Goal: Check status: Check status

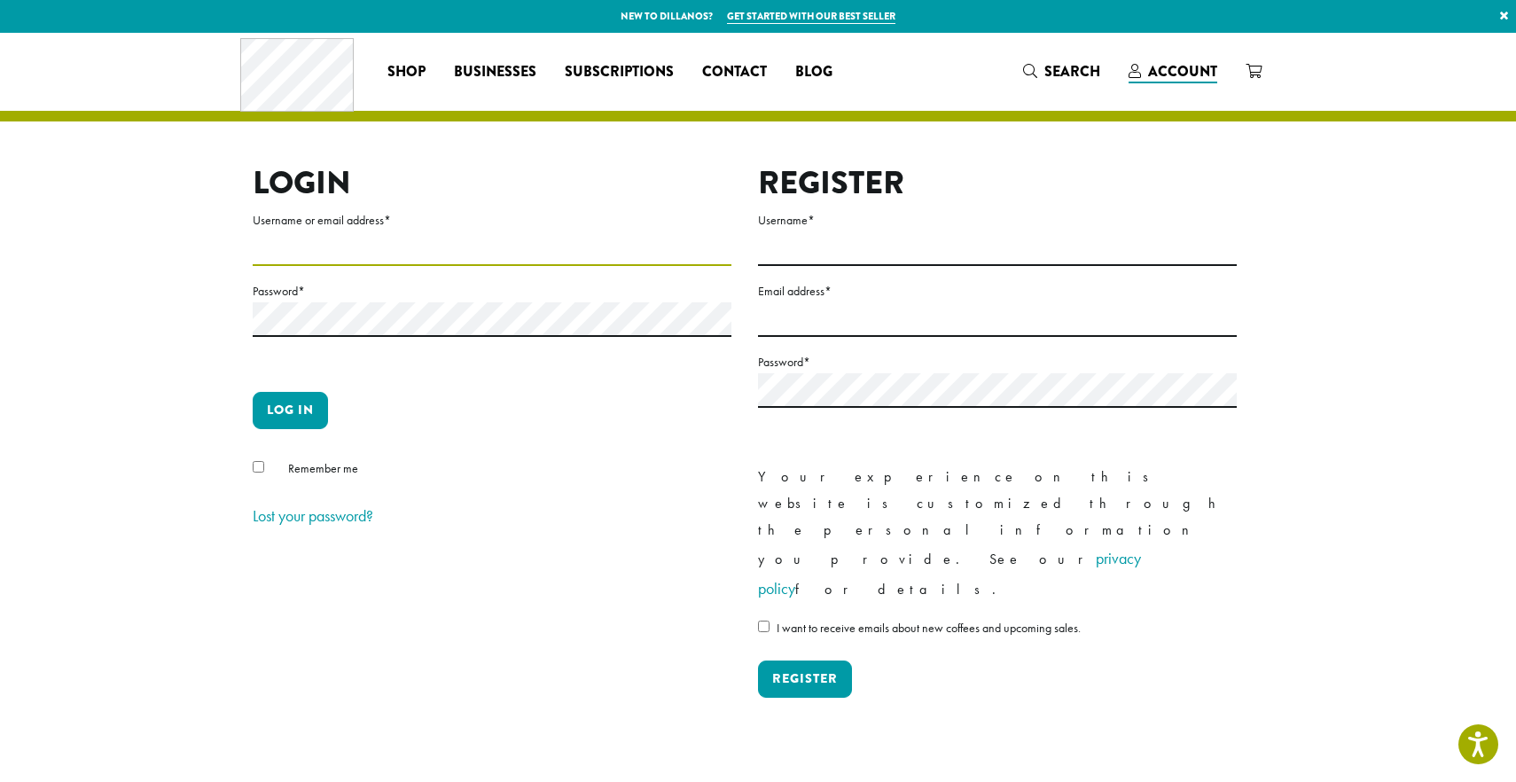
click at [350, 261] on input "Username or email address *" at bounding box center [492, 248] width 479 height 35
type input "**********"
click at [297, 414] on button "Log in" at bounding box center [290, 410] width 75 height 37
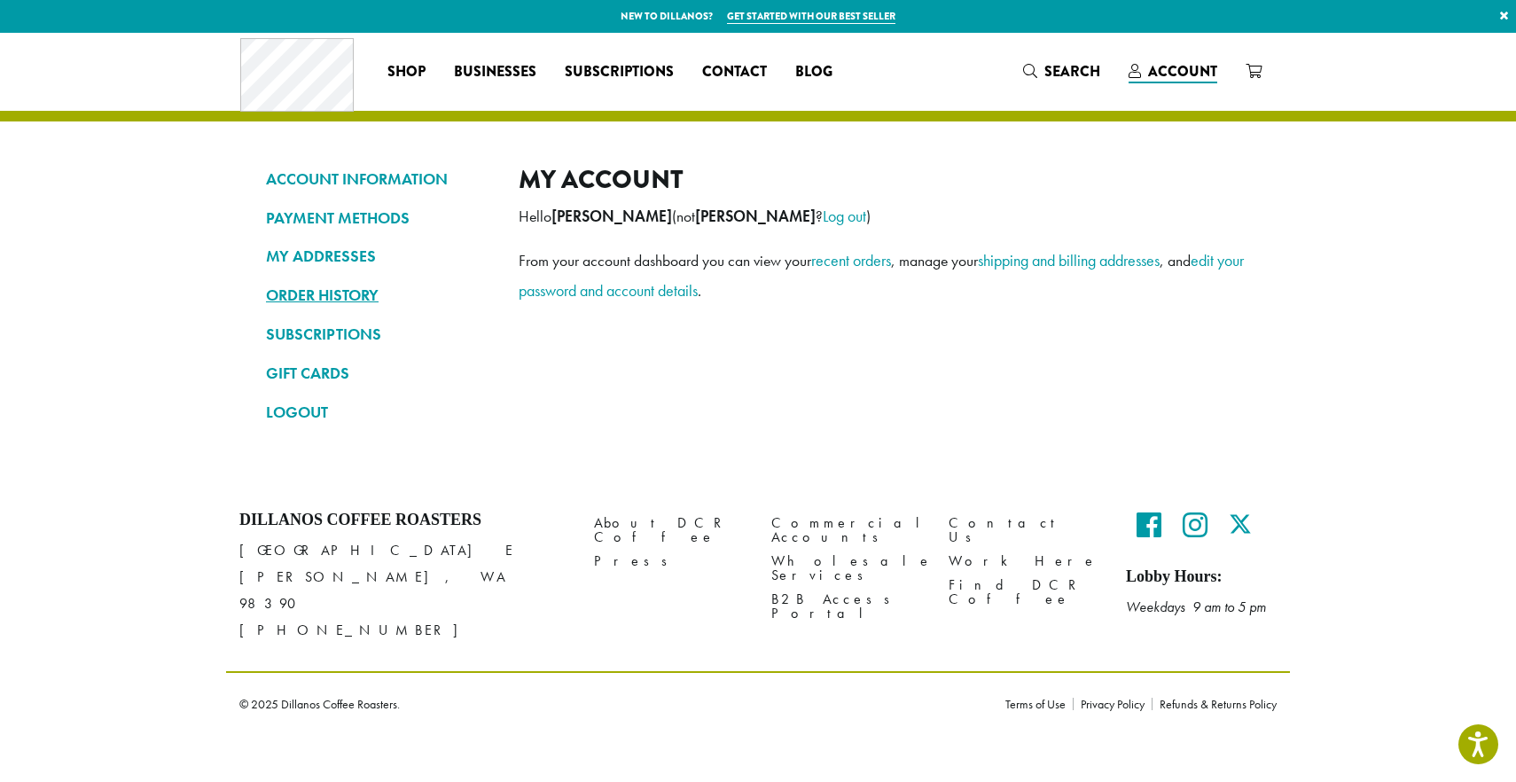
click at [313, 292] on link "ORDER HISTORY" at bounding box center [379, 295] width 226 height 30
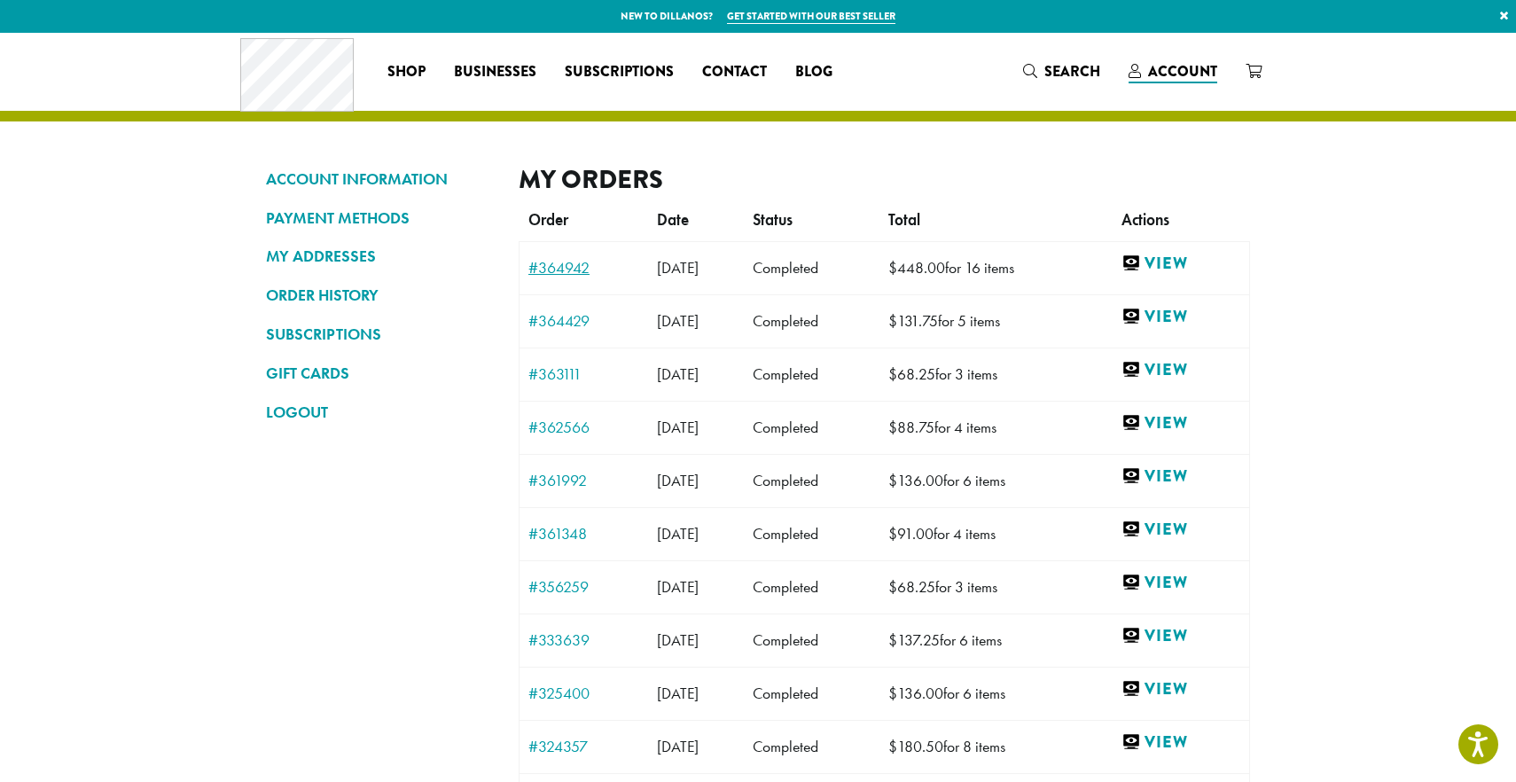
click at [575, 270] on link "#364942" at bounding box center [583, 268] width 111 height 16
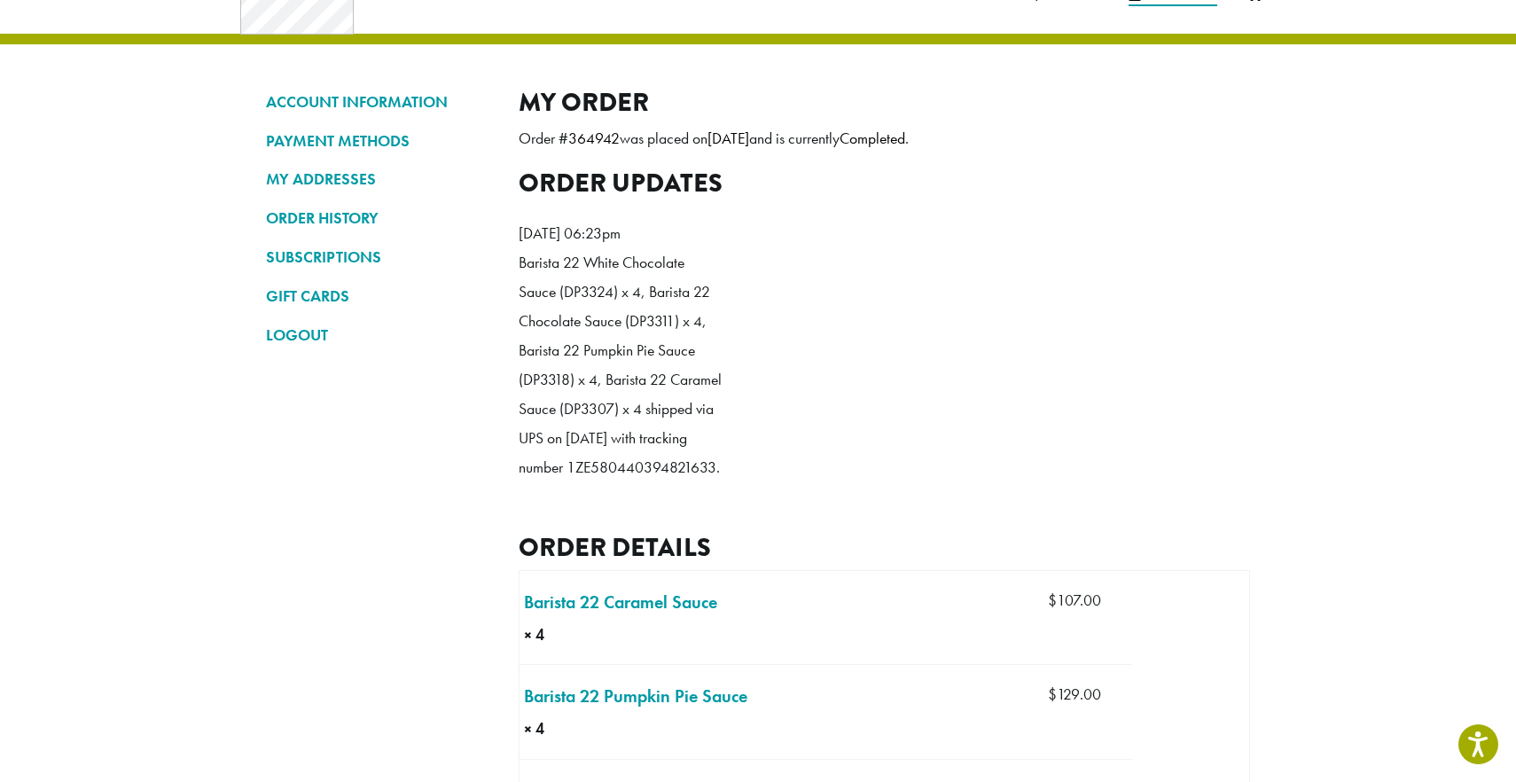
scroll to position [64, 0]
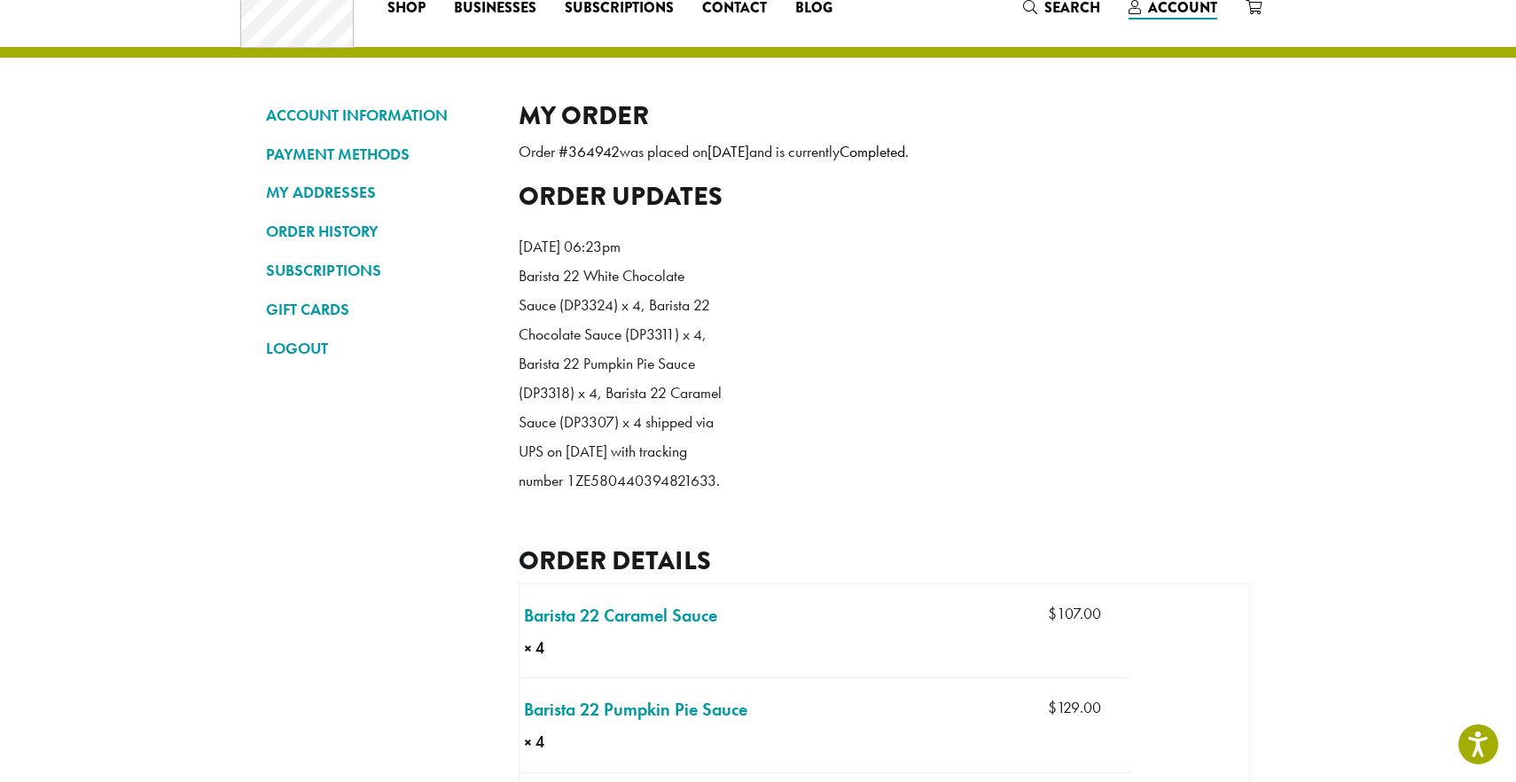
click at [566, 497] on p "Barista 22 White Chocolate Sauce (DP3324) x 4, Barista 22 Chocolate Sauce (DP33…" at bounding box center [621, 379] width 204 height 235
copy p "1ZE580440394821633"
